Goal: Task Accomplishment & Management: Manage account settings

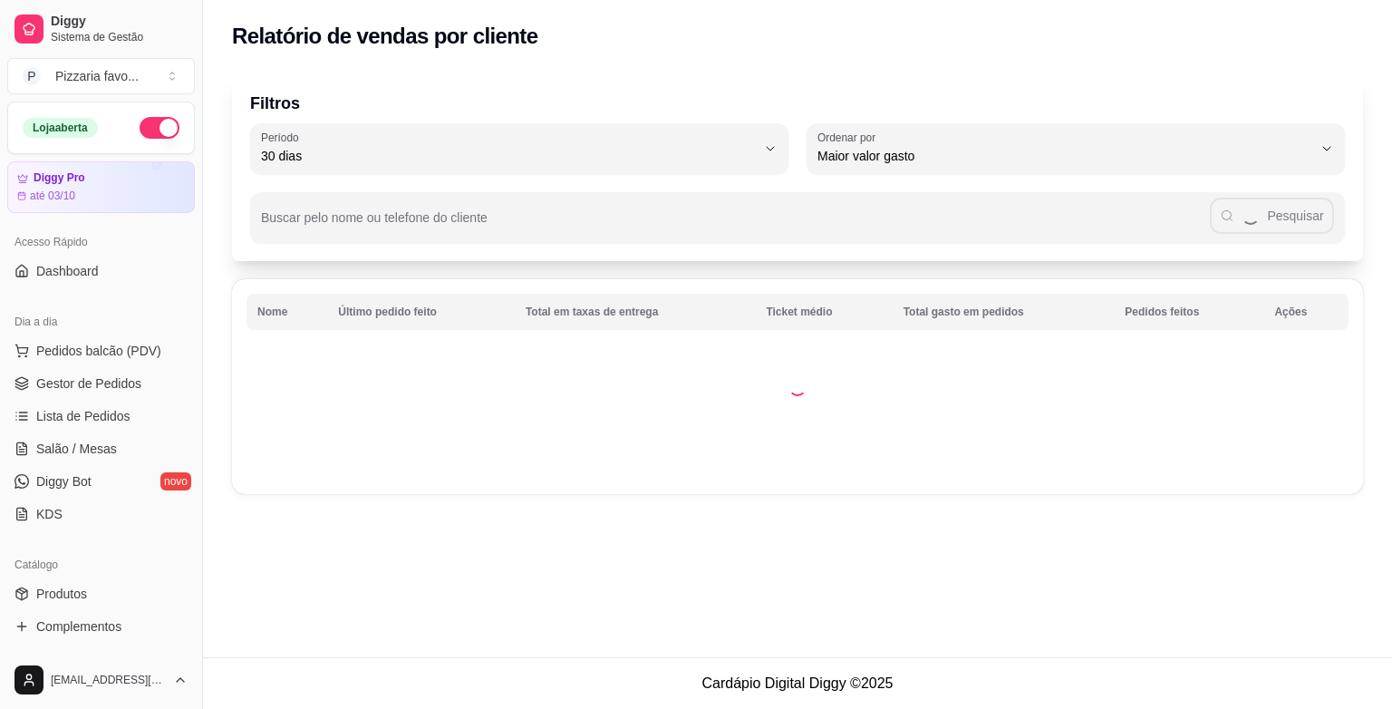
select select "30"
select select "HIGHEST_TOTAL_SPENT_WITH_ORDERS"
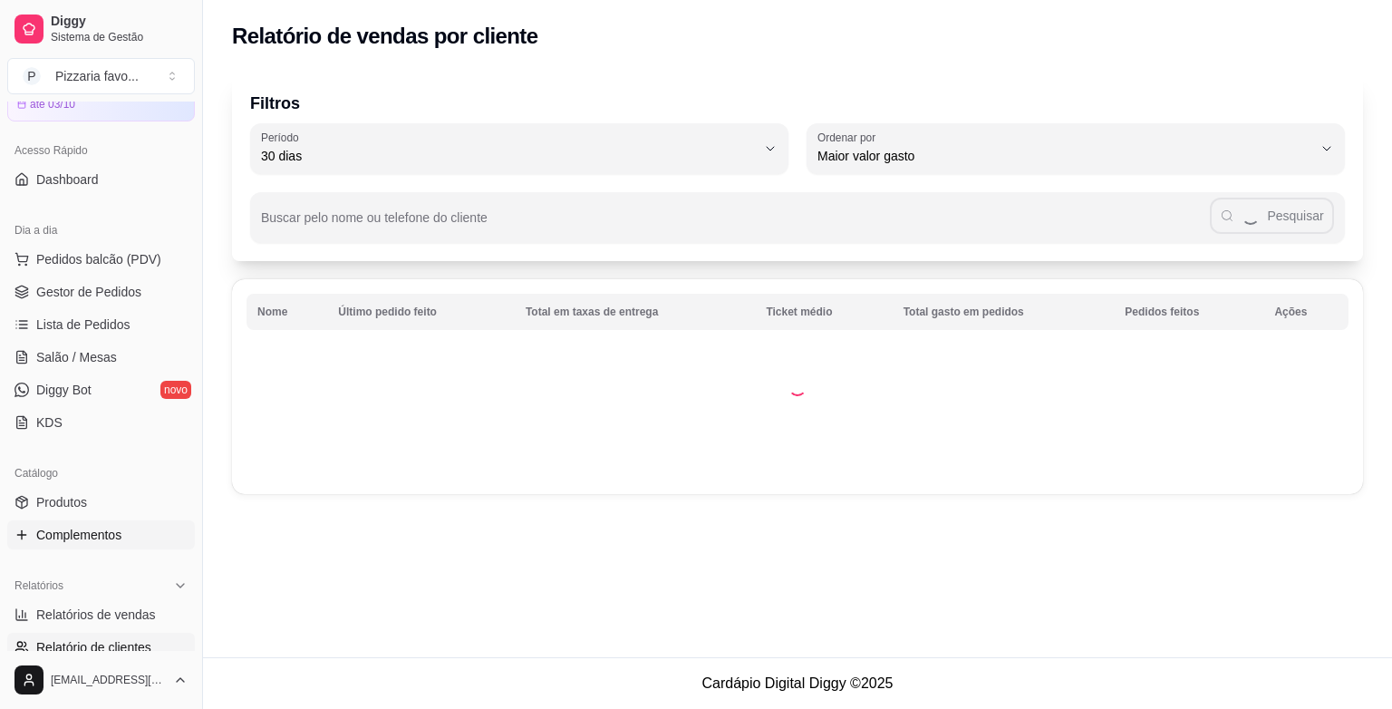
scroll to position [91, 0]
click at [127, 295] on span "Gestor de Pedidos" at bounding box center [88, 293] width 105 height 18
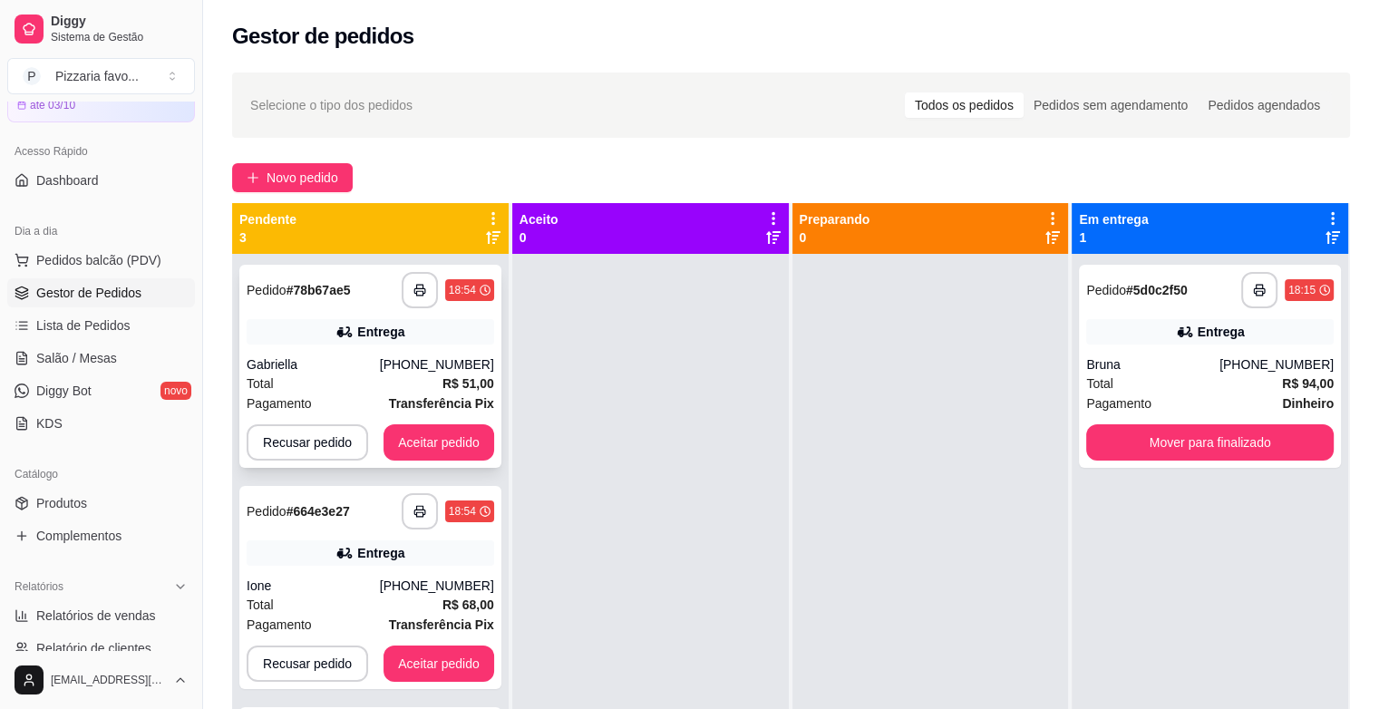
click at [436, 384] on div "Total R$ 51,00" at bounding box center [370, 383] width 247 height 20
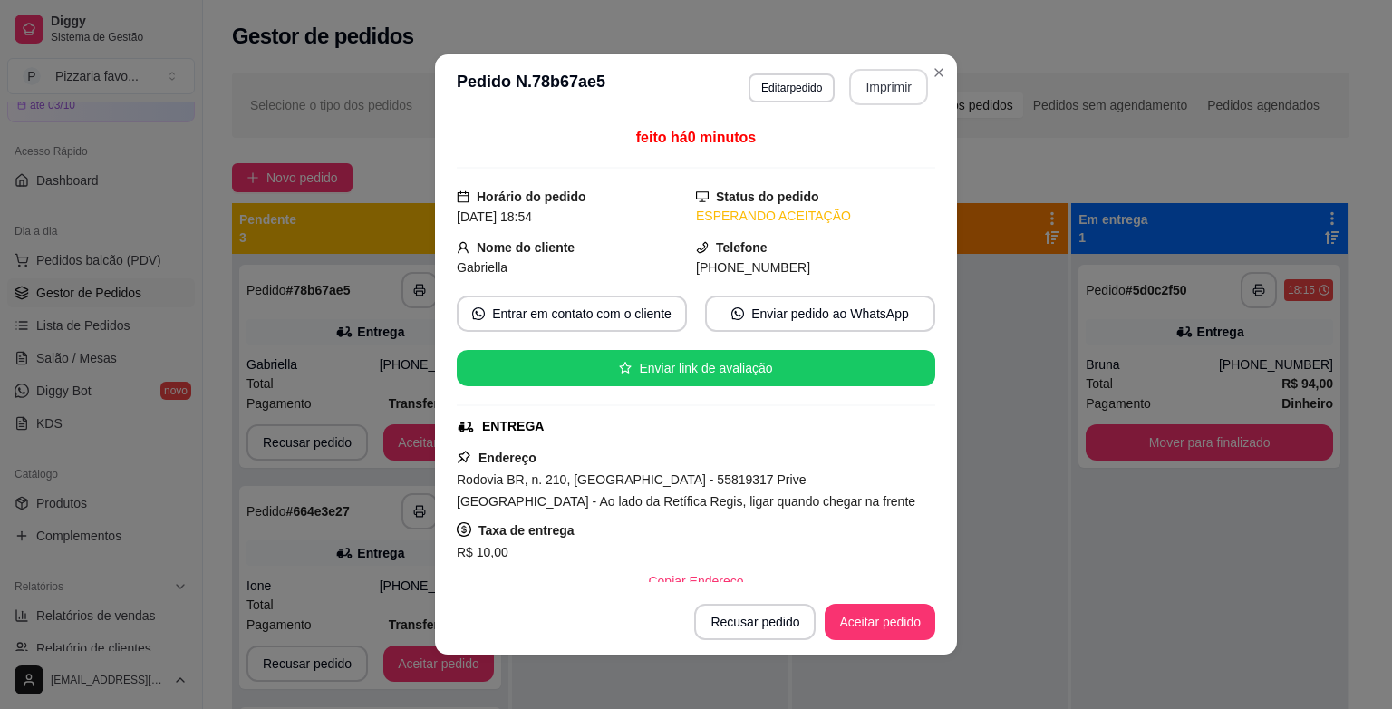
click at [914, 82] on button "Imprimir" at bounding box center [888, 87] width 79 height 36
click at [905, 629] on button "Aceitar pedido" at bounding box center [880, 622] width 111 height 36
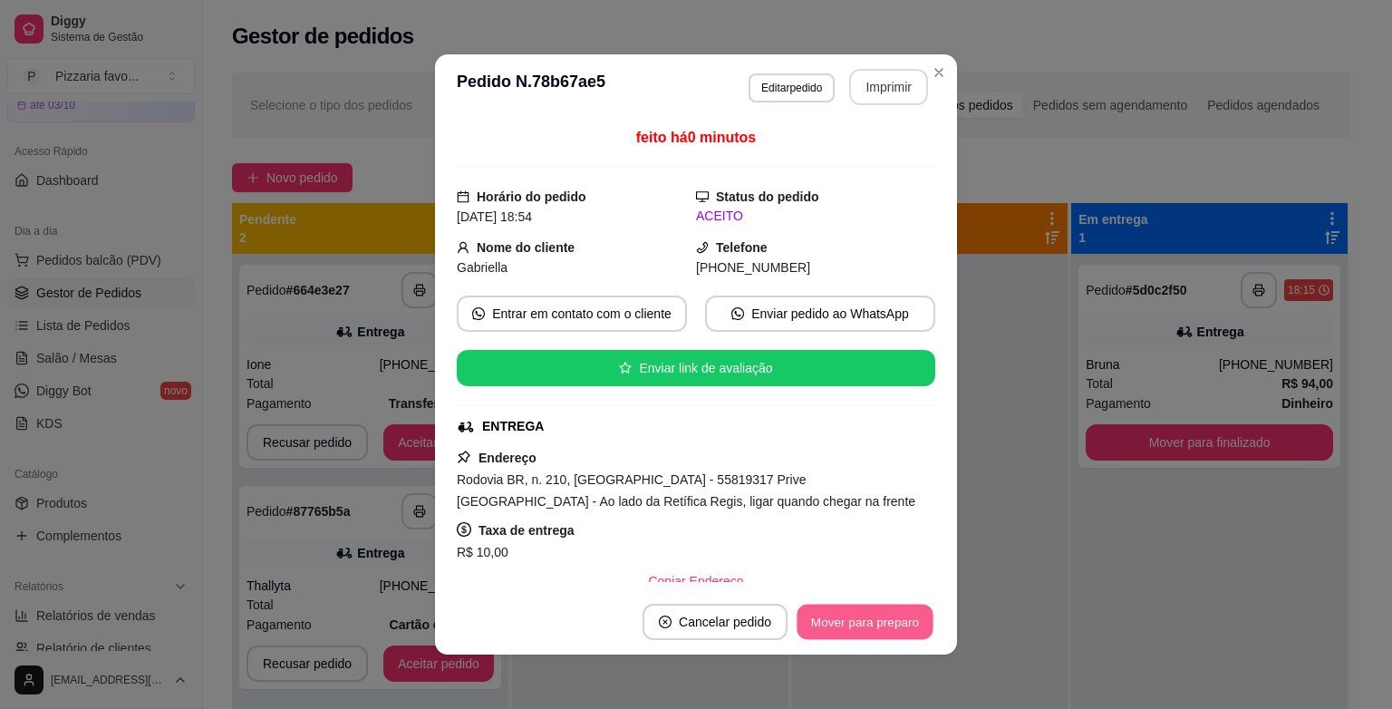
click at [903, 629] on button "Mover para preparo" at bounding box center [865, 622] width 136 height 35
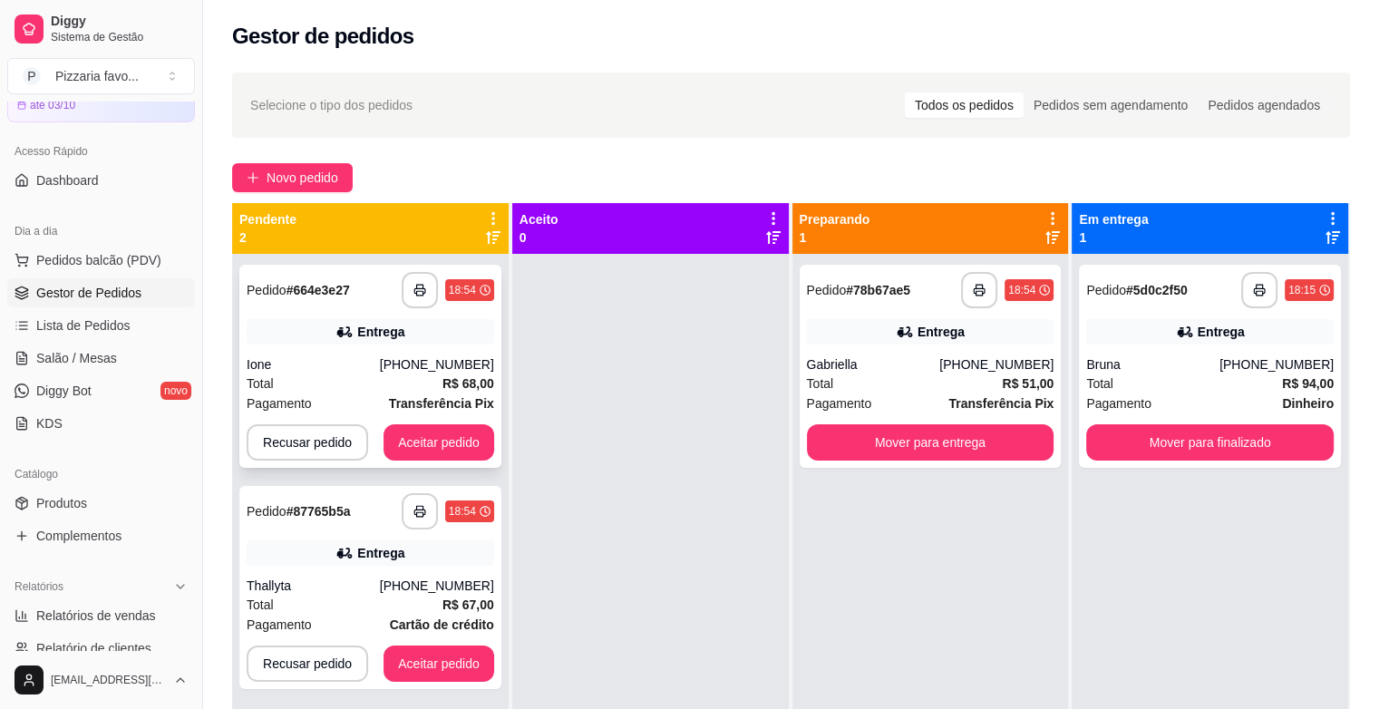
click at [389, 333] on div "Entrega" at bounding box center [380, 332] width 47 height 18
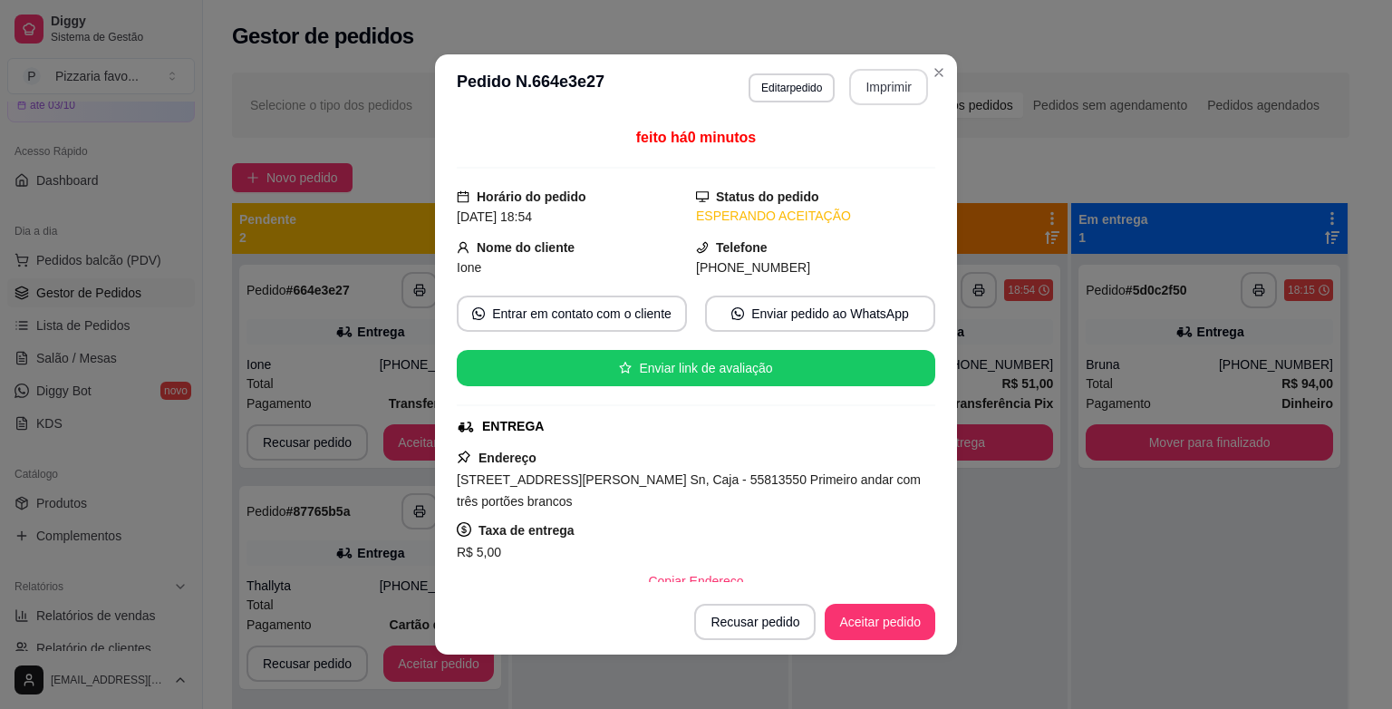
click at [905, 83] on button "Imprimir" at bounding box center [888, 87] width 79 height 36
click at [877, 630] on button "Aceitar pedido" at bounding box center [880, 622] width 111 height 36
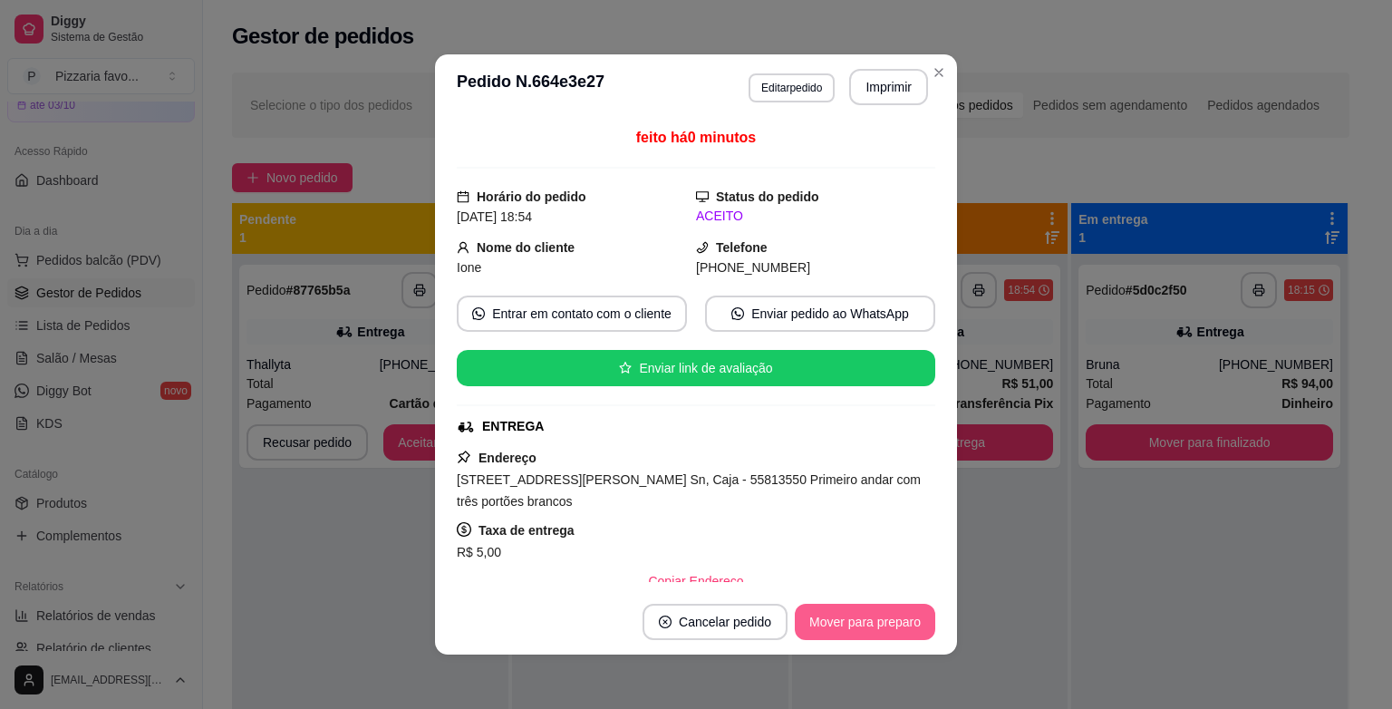
click at [877, 630] on button "Mover para preparo" at bounding box center [865, 622] width 140 height 36
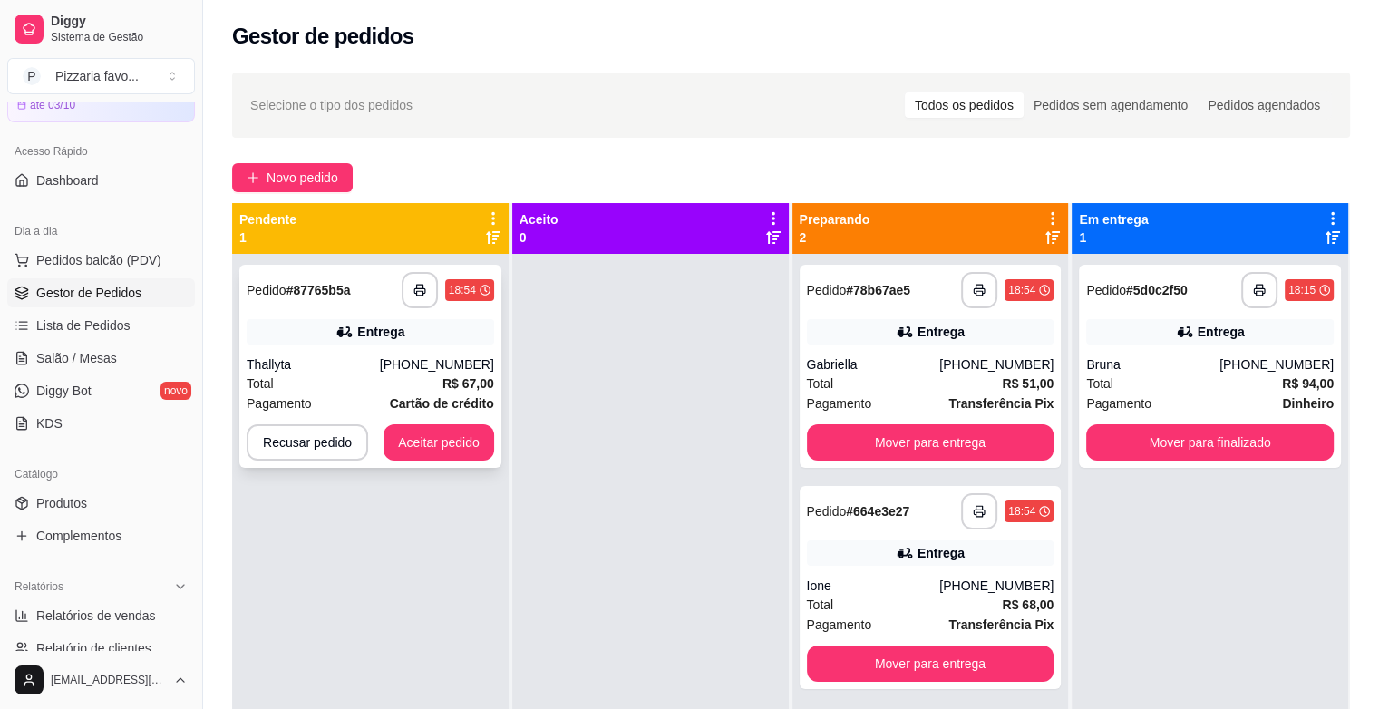
click at [375, 343] on div "Entrega" at bounding box center [370, 331] width 247 height 25
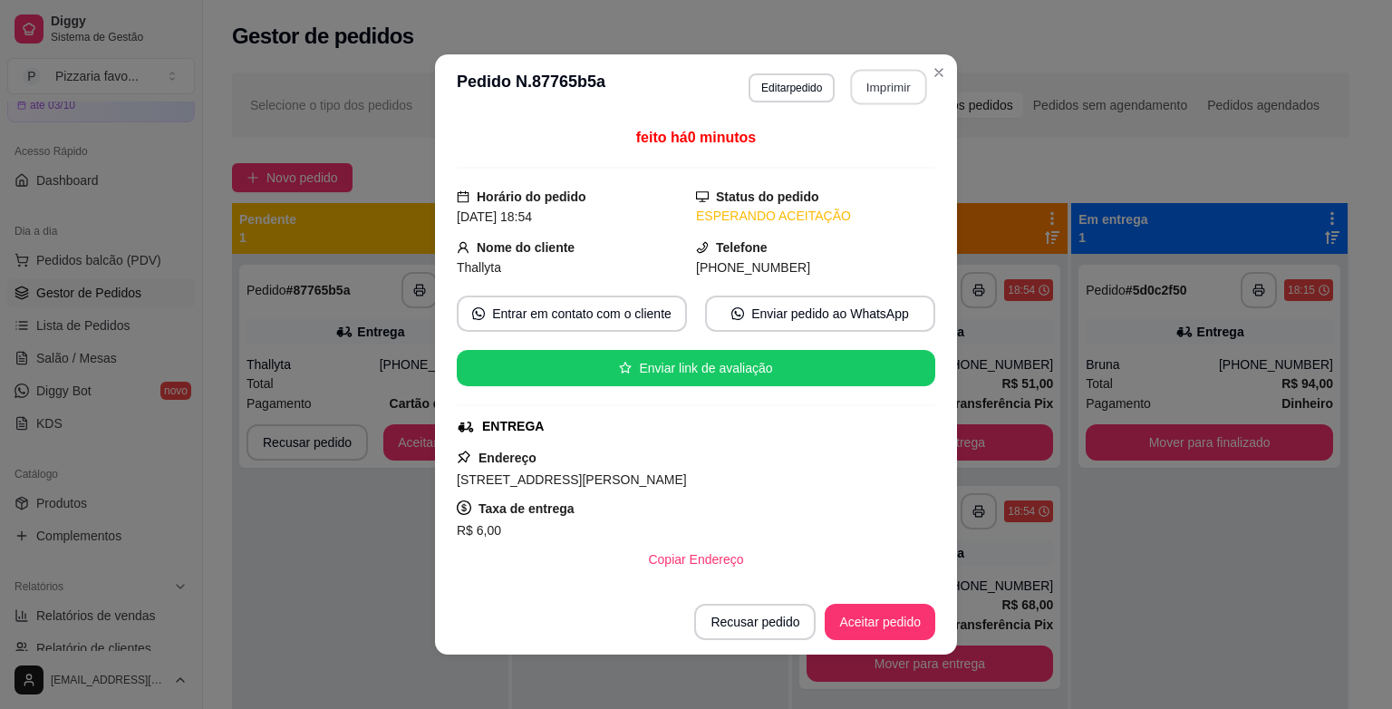
click at [888, 86] on button "Imprimir" at bounding box center [889, 87] width 76 height 35
click at [876, 618] on button "Aceitar pedido" at bounding box center [880, 622] width 111 height 36
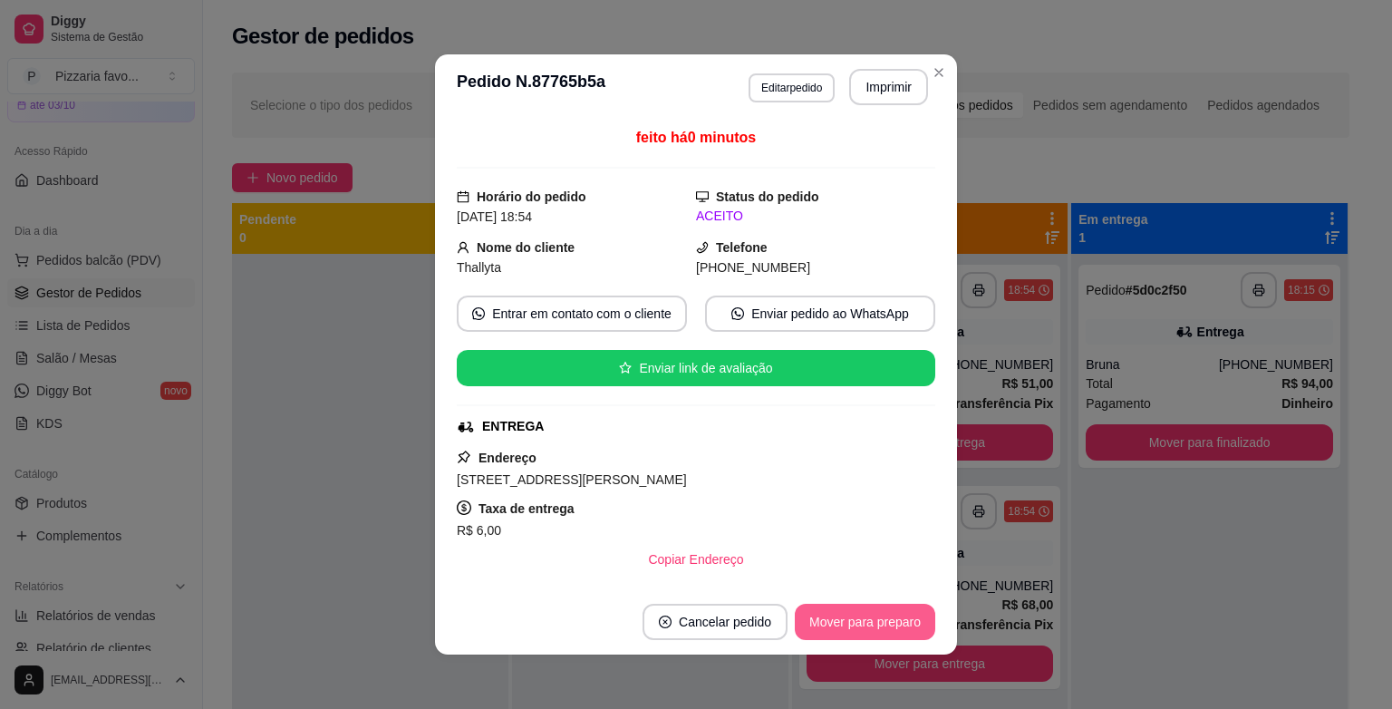
click at [876, 618] on button "Mover para preparo" at bounding box center [865, 622] width 140 height 36
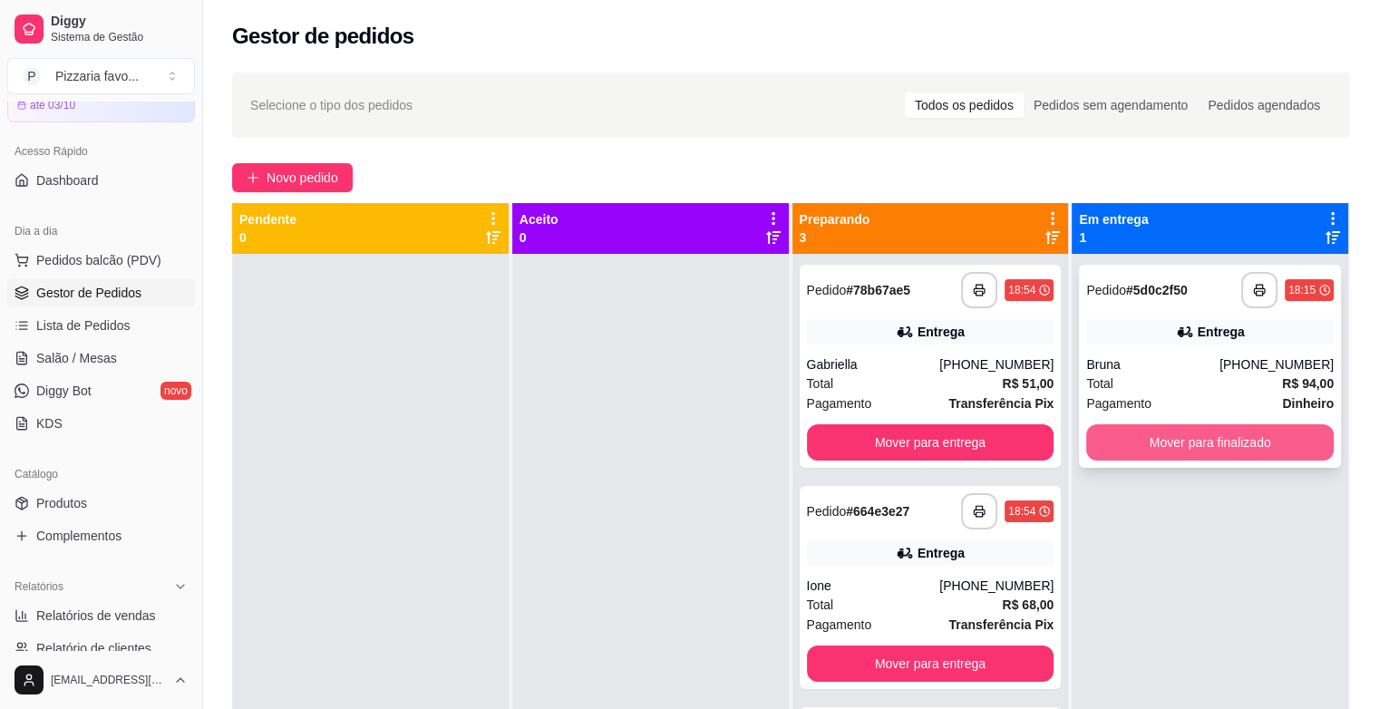
click at [1227, 438] on button "Mover para finalizado" at bounding box center [1209, 442] width 247 height 36
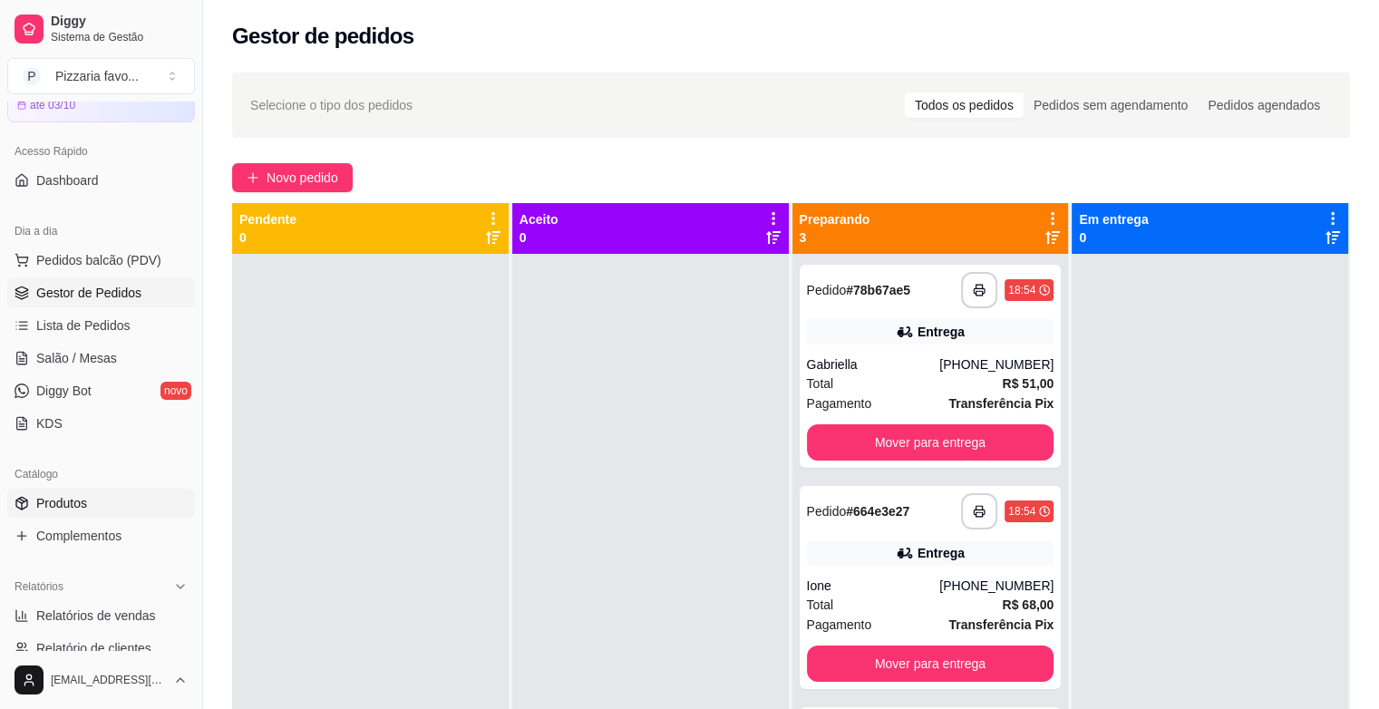
click at [130, 510] on link "Produtos" at bounding box center [101, 503] width 188 height 29
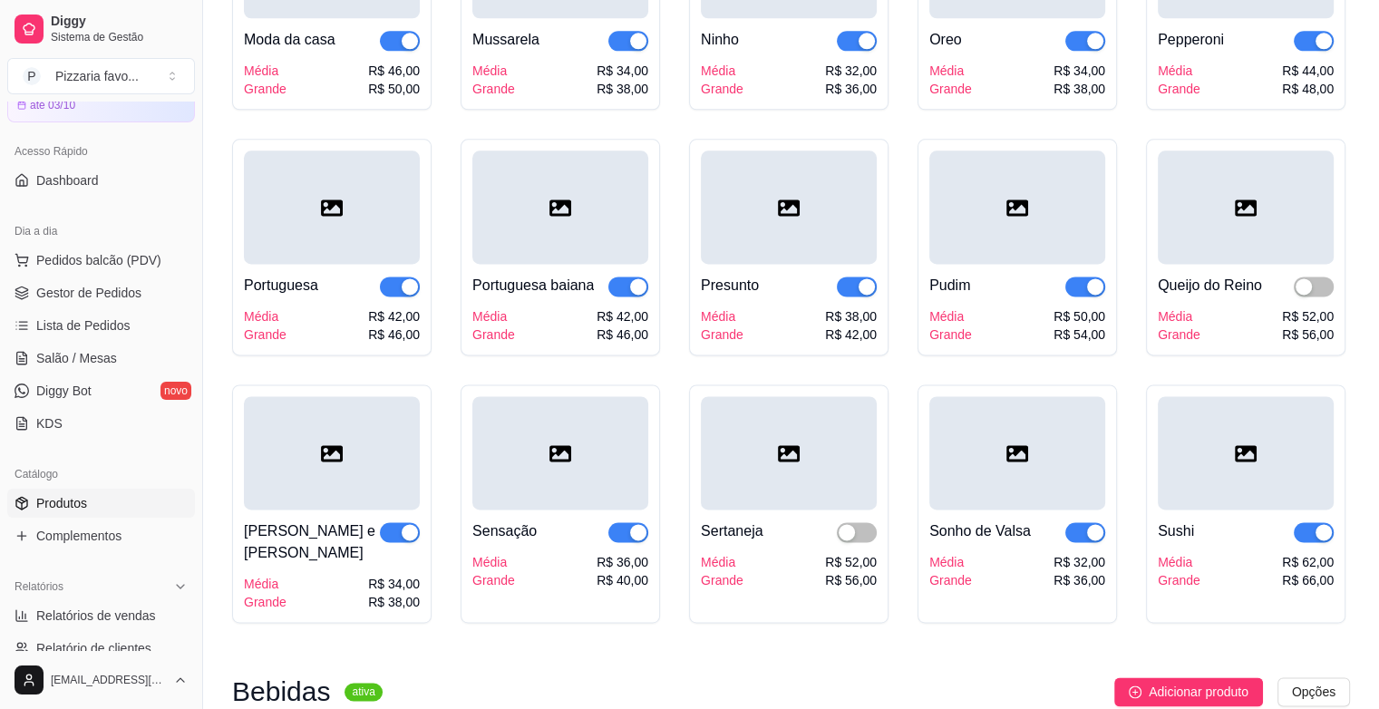
scroll to position [2447, 0]
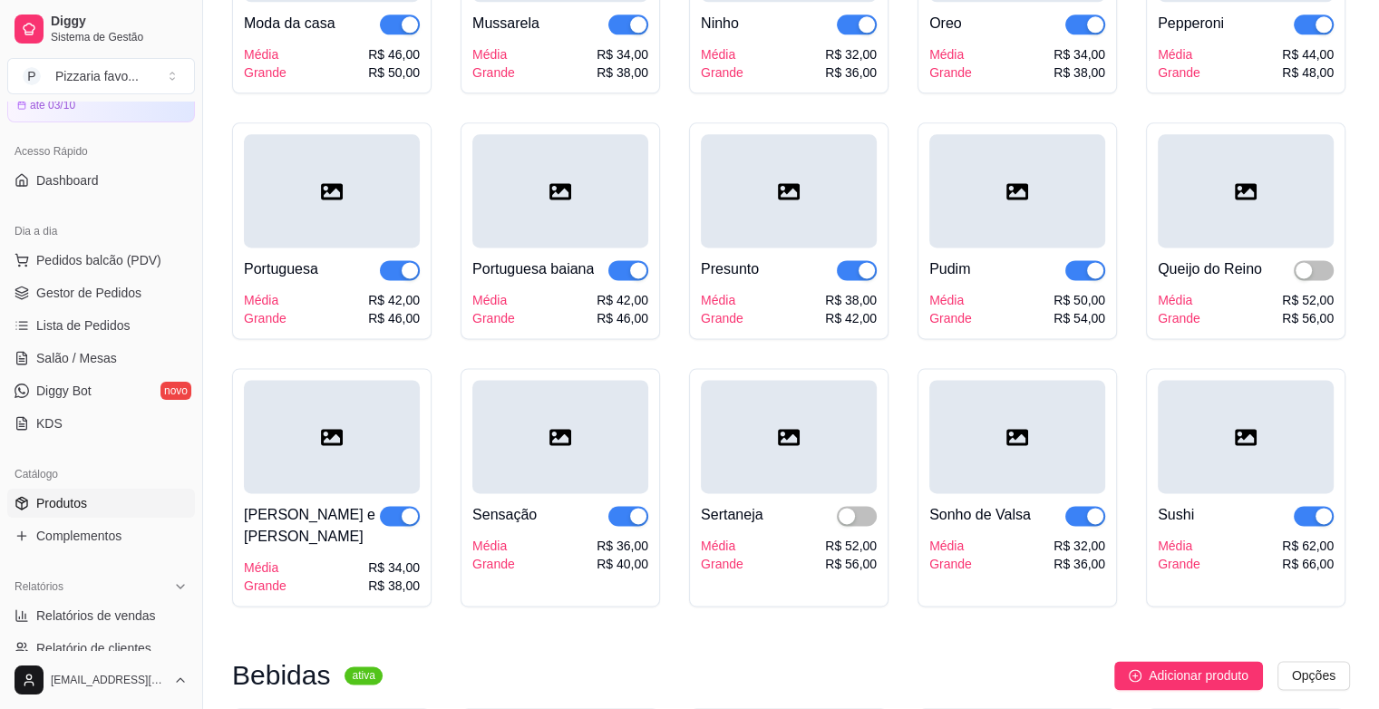
click at [871, 531] on div "Sertaneja Média Grande R$ 52,00 R$ 56,00" at bounding box center [789, 533] width 176 height 80
click at [867, 524] on span "button" at bounding box center [857, 516] width 40 height 20
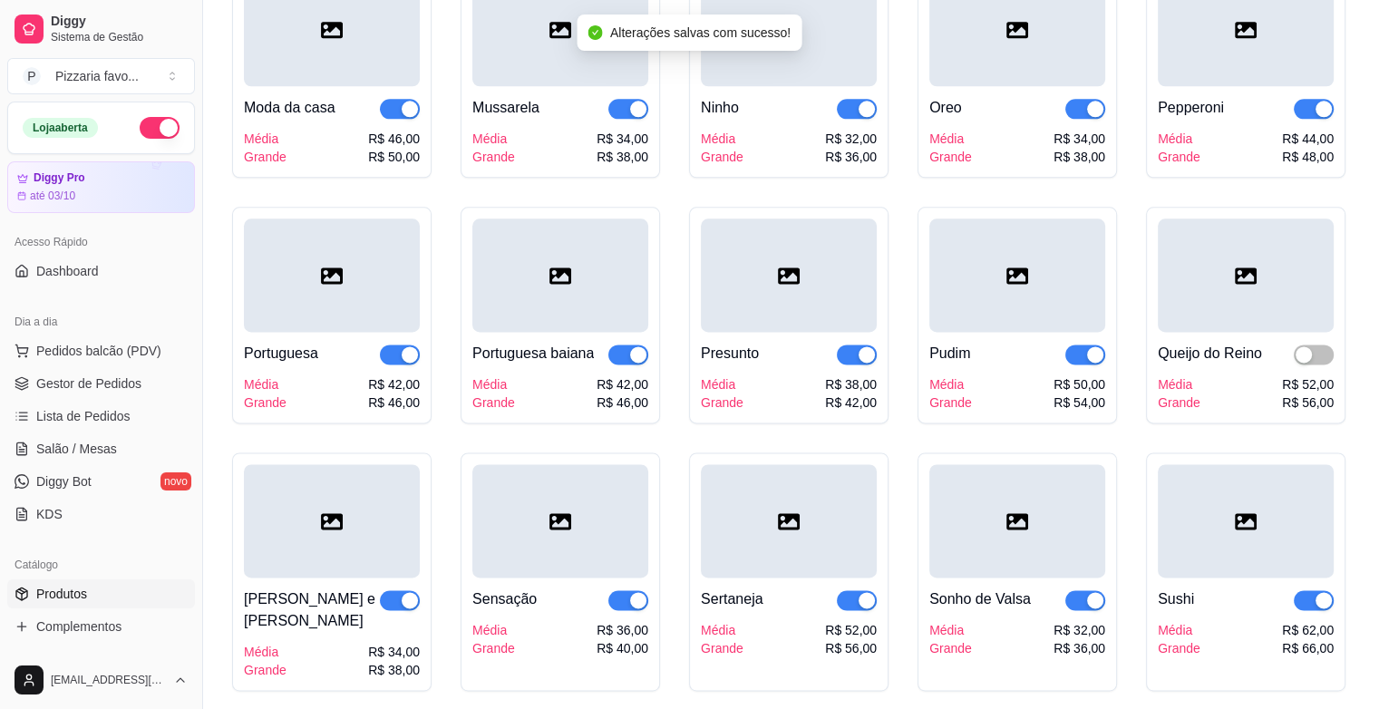
scroll to position [2266, 0]
